Goal: Task Accomplishment & Management: Manage account settings

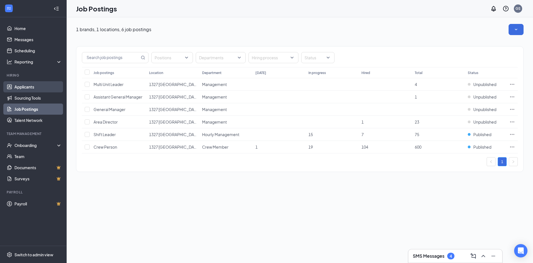
click at [31, 84] on link "Applicants" at bounding box center [38, 86] width 48 height 11
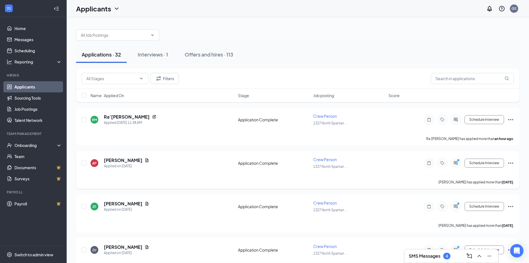
scroll to position [28, 0]
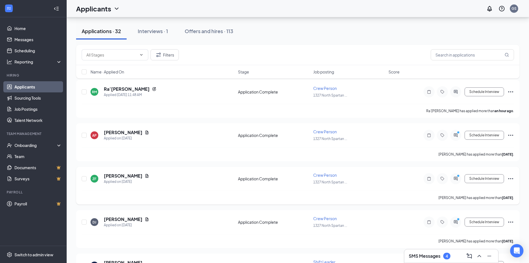
click at [509, 179] on icon "Ellipses" at bounding box center [511, 178] width 7 height 7
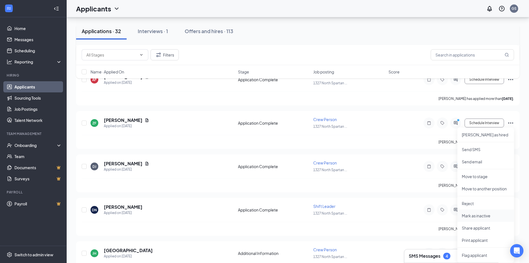
scroll to position [111, 0]
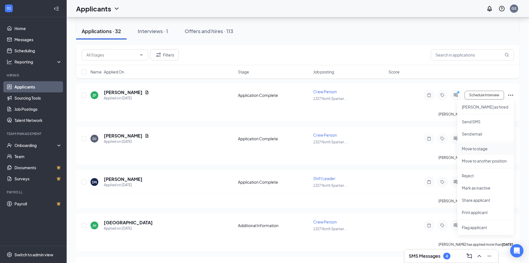
click at [500, 150] on p "Move to stage" at bounding box center [486, 149] width 48 height 6
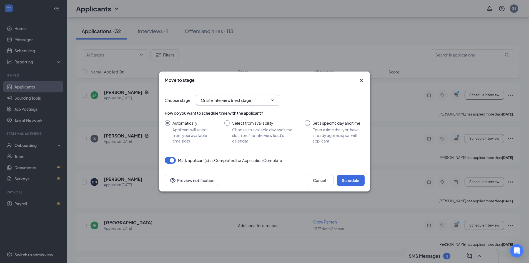
click at [258, 102] on input "Onsite Interview (next stage)" at bounding box center [234, 100] width 67 height 6
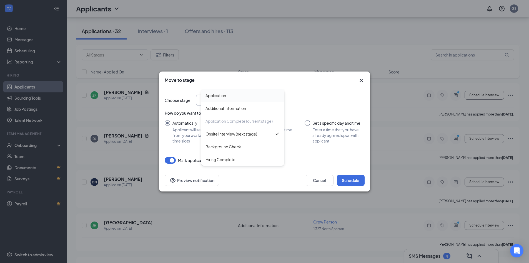
click at [273, 100] on div "Application" at bounding box center [242, 95] width 83 height 13
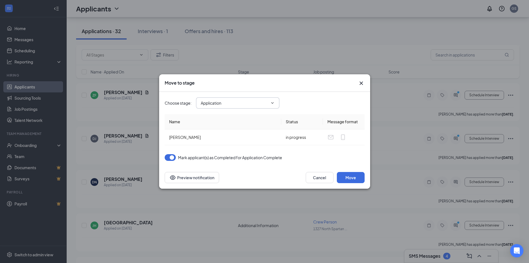
click at [254, 104] on input "Application" at bounding box center [234, 103] width 67 height 6
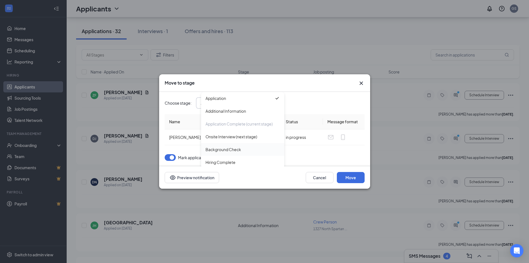
click at [243, 153] on div "Background Check" at bounding box center [242, 149] width 83 height 13
type input "Background Check"
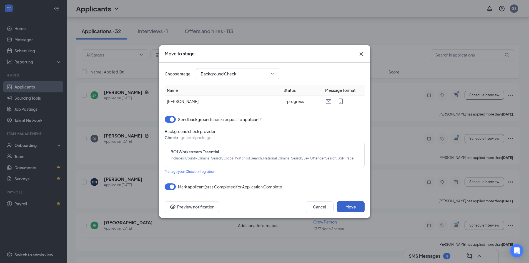
click at [356, 208] on button "Move" at bounding box center [351, 206] width 28 height 11
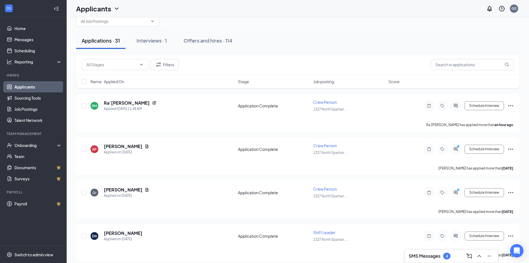
scroll to position [0, 0]
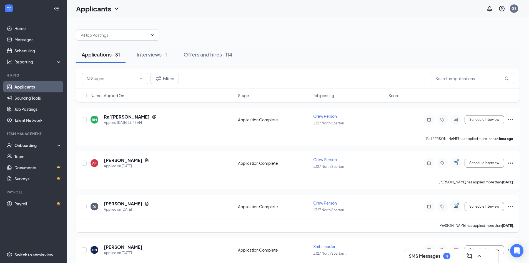
click at [511, 207] on icon "Ellipses" at bounding box center [511, 206] width 7 height 7
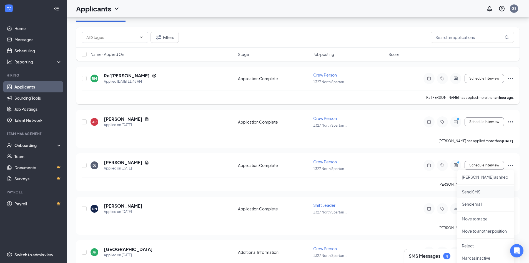
scroll to position [56, 0]
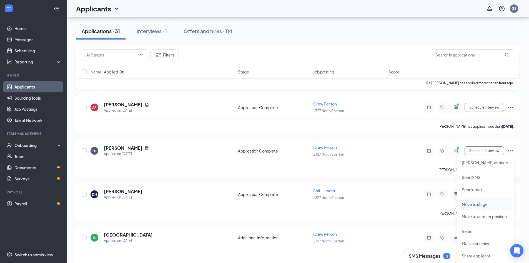
click at [498, 206] on p "Move to stage" at bounding box center [486, 204] width 48 height 6
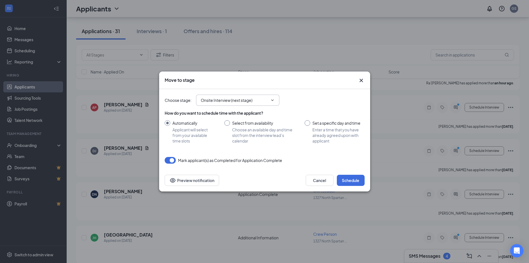
click at [254, 103] on input "Onsite Interview (next stage)" at bounding box center [234, 100] width 67 height 6
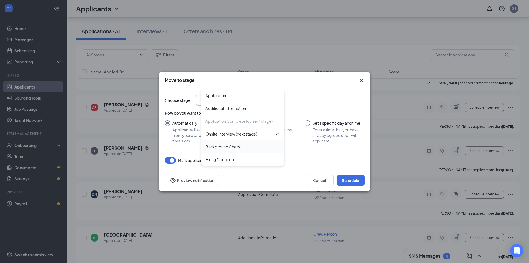
click at [256, 147] on div "Background Check" at bounding box center [243, 146] width 74 height 6
type input "Background Check"
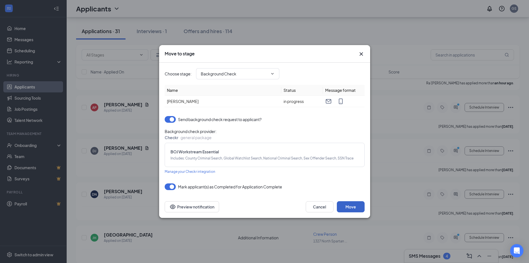
click at [356, 207] on button "Move" at bounding box center [351, 206] width 28 height 11
